Goal: Transaction & Acquisition: Download file/media

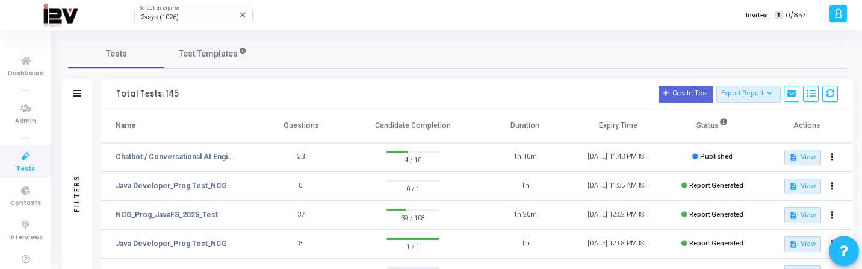
click at [185, 16] on div "i2vsys (1026)" at bounding box center [188, 17] width 98 height 7
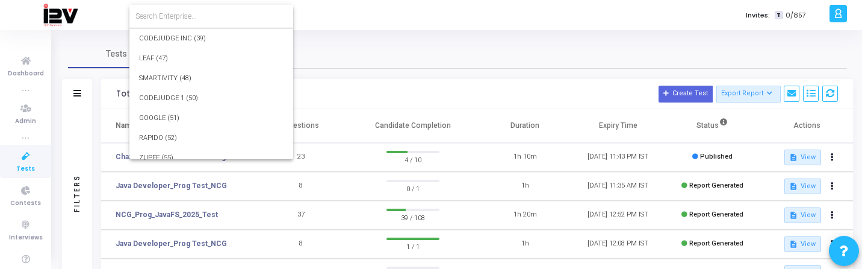
scroll to position [17920, 0]
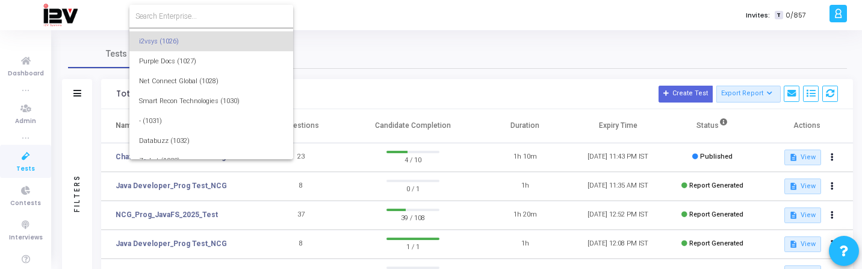
click at [196, 16] on input at bounding box center [211, 16] width 152 height 11
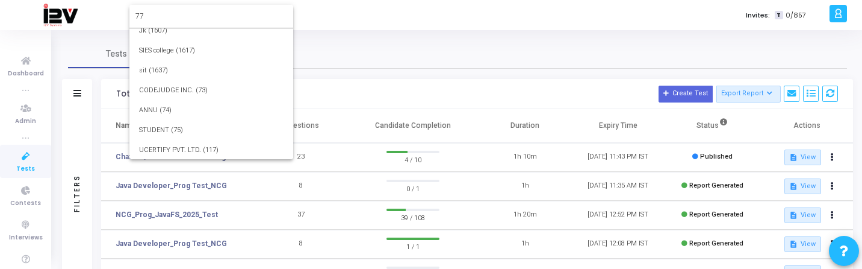
scroll to position [0, 0]
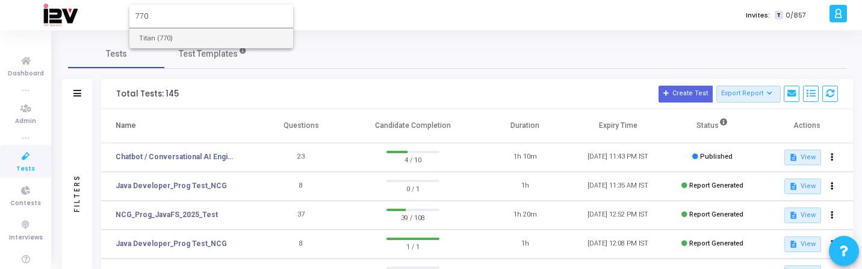
type input "770"
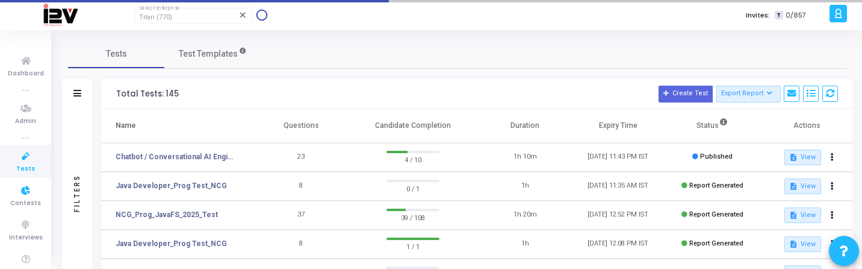
click at [36, 166] on link "Tests" at bounding box center [25, 161] width 51 height 33
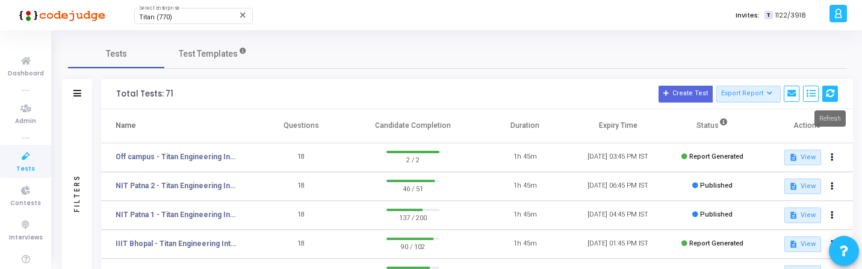
click at [833, 92] on icon at bounding box center [830, 93] width 8 height 8
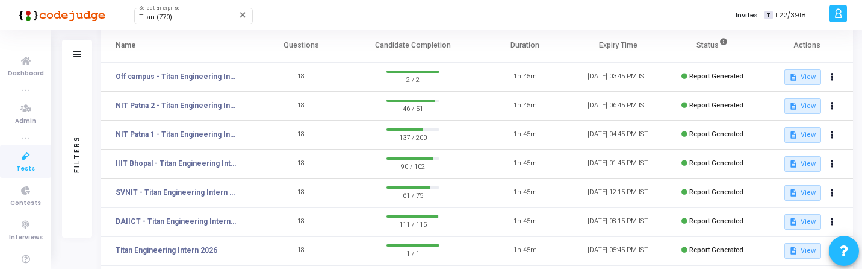
scroll to position [89, 0]
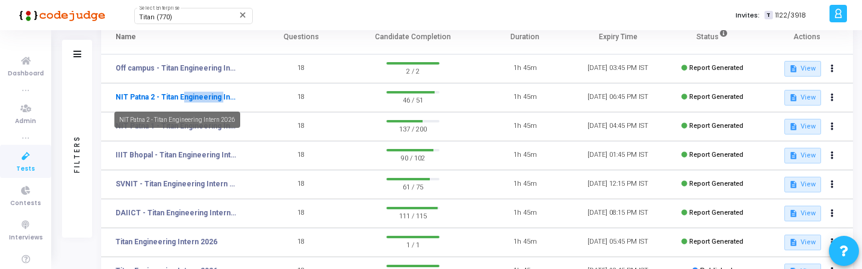
click at [210, 99] on link "NIT Patna 2 - Titan Engineering Intern 2026" at bounding box center [176, 97] width 120 height 11
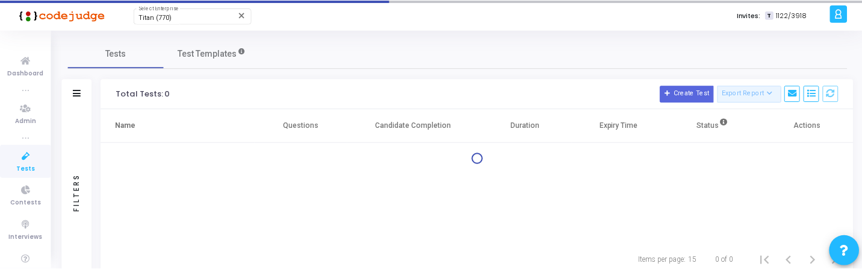
scroll to position [39, 0]
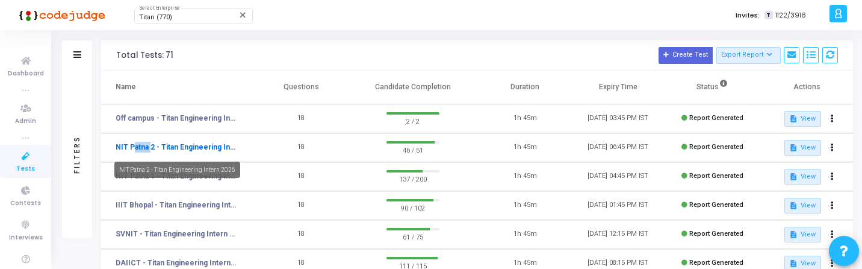
click at [199, 145] on link "NIT Patna 2 - Titan Engineering Intern 2026" at bounding box center [176, 147] width 120 height 11
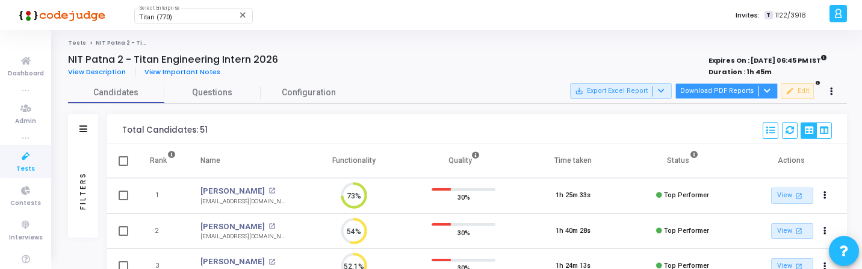
click at [731, 86] on button "Download PDF Reports" at bounding box center [727, 91] width 102 height 16
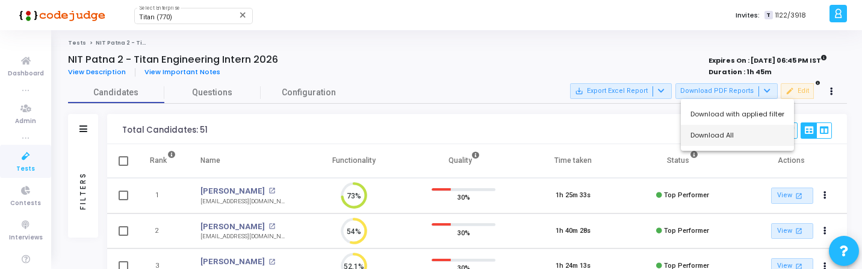
click at [720, 135] on button "Download All" at bounding box center [737, 135] width 113 height 21
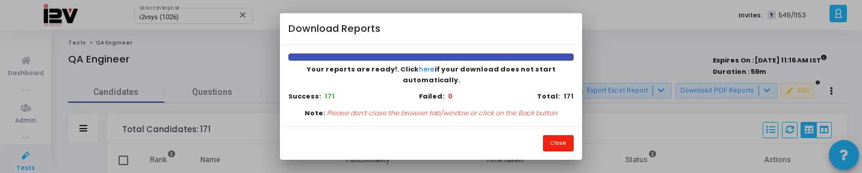
click at [565, 137] on button "Close" at bounding box center [558, 143] width 31 height 16
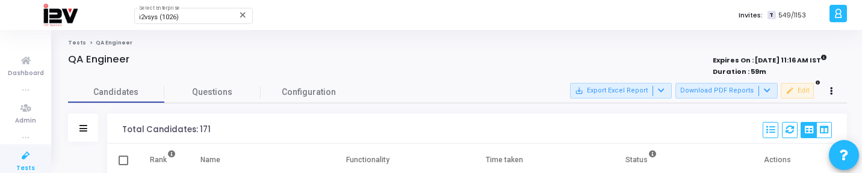
click at [7, 157] on link "Tests" at bounding box center [25, 161] width 51 height 33
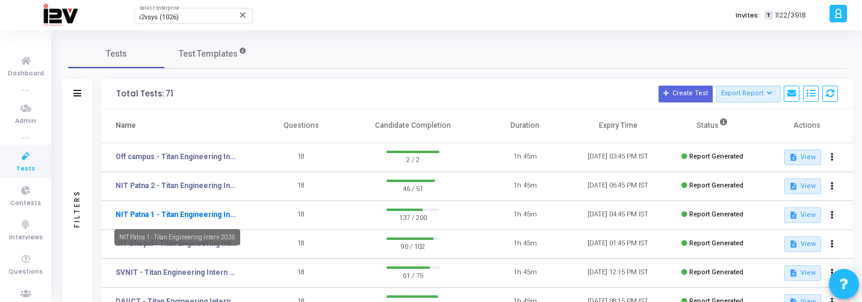
click at [209, 173] on link "NIT Patna 1 - Titan Engineering Intern 2026" at bounding box center [176, 214] width 120 height 11
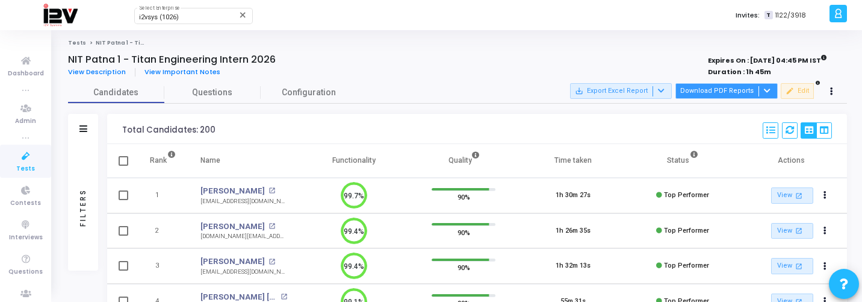
click at [723, 91] on button "Download PDF Reports" at bounding box center [727, 91] width 102 height 16
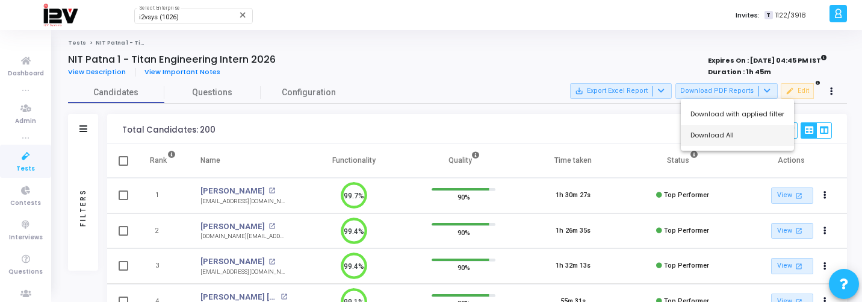
click at [722, 129] on button "Download All" at bounding box center [737, 135] width 113 height 21
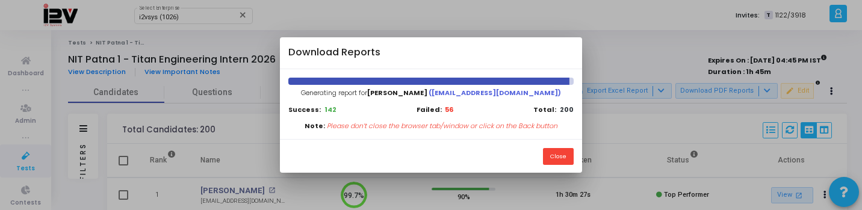
scroll to position [5, 5]
